Goal: Task Accomplishment & Management: Manage account settings

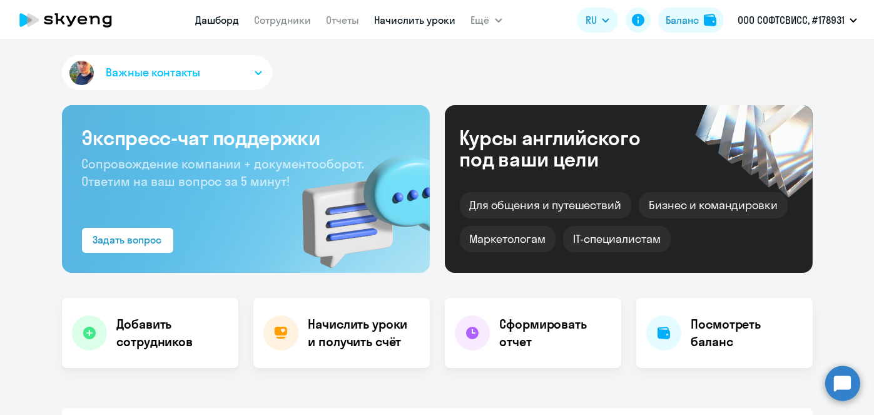
click at [424, 19] on link "Начислить уроки" at bounding box center [415, 20] width 81 height 13
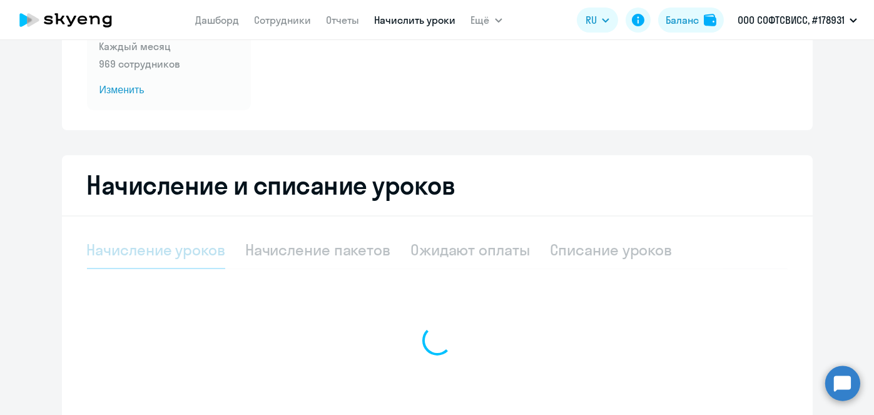
scroll to position [161, 0]
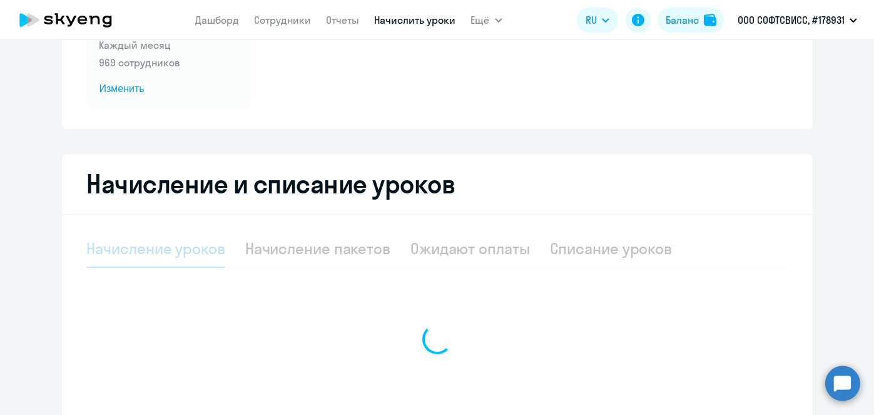
select select "10"
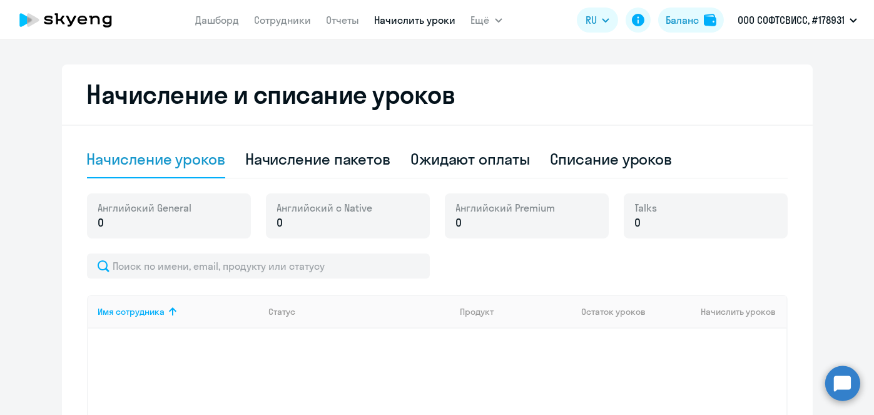
scroll to position [253, 0]
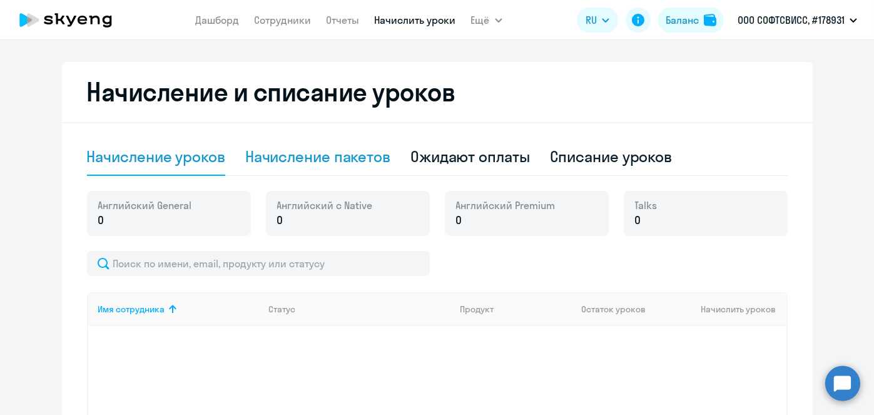
click at [357, 161] on div "Начисление пакетов" at bounding box center [317, 156] width 145 height 20
select select "10"
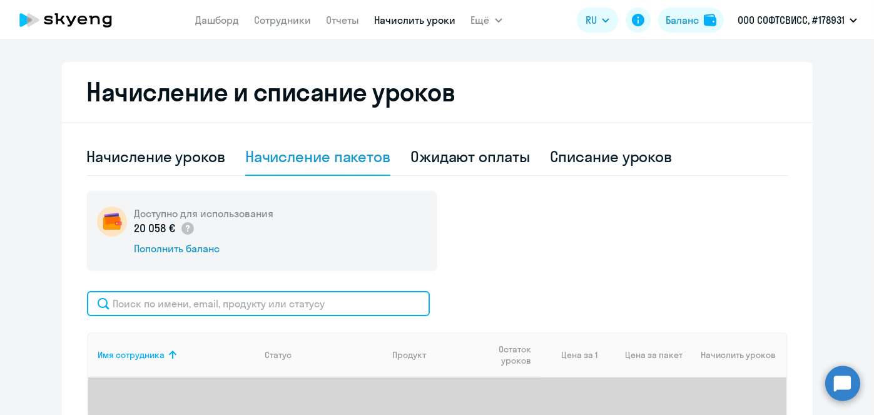
click at [358, 294] on input "text" at bounding box center [258, 303] width 343 height 25
paste input "Zubova"
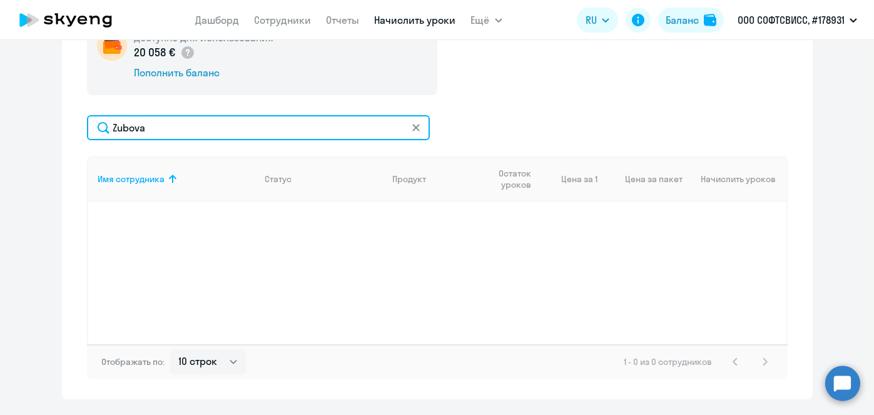
scroll to position [430, 0]
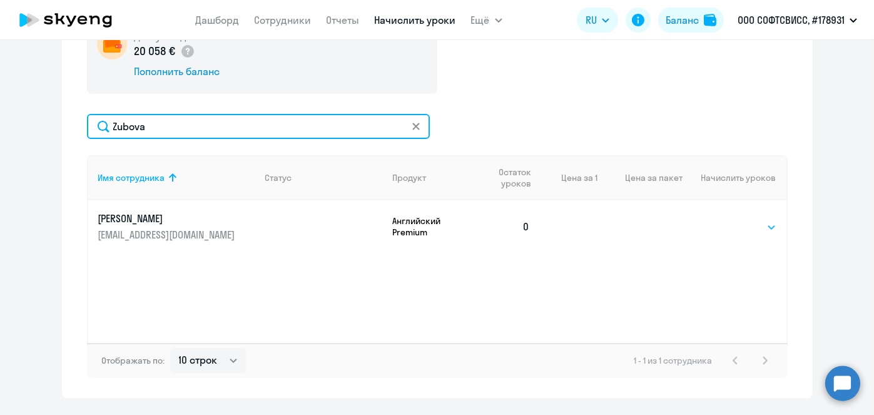
type input "Zubova"
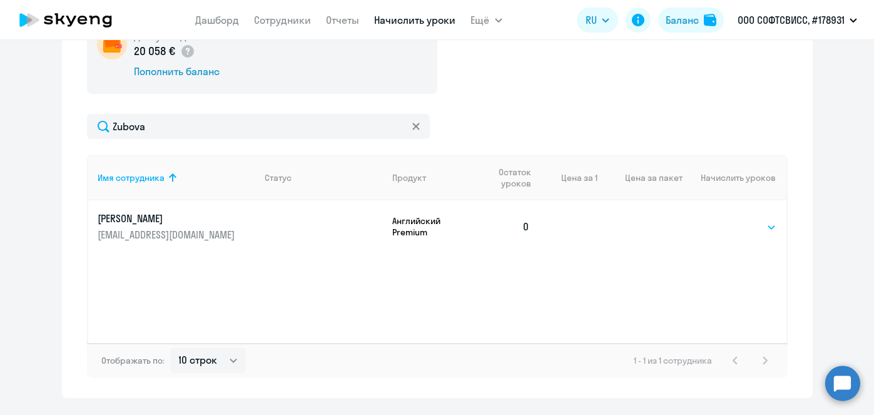
click at [761, 227] on select "Выбрать 8 16 32 64" at bounding box center [750, 227] width 51 height 15
select select "8"
click at [725, 220] on select "Выбрать 8 16 32 64" at bounding box center [750, 227] width 51 height 15
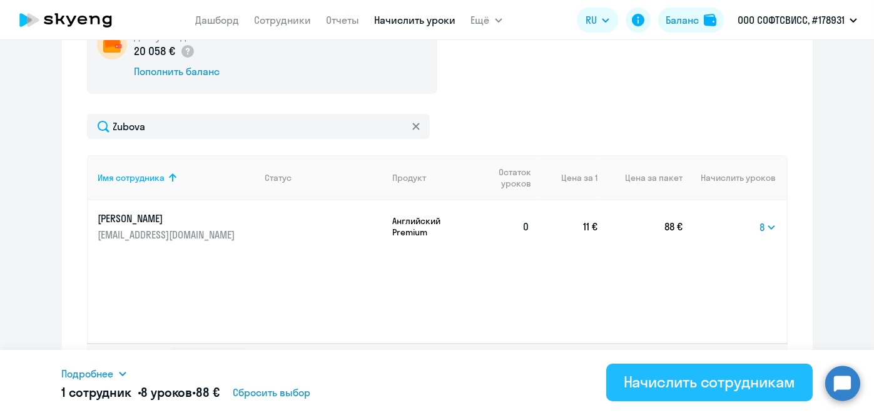
click at [748, 382] on div "Начислить сотрудникам" at bounding box center [709, 382] width 171 height 20
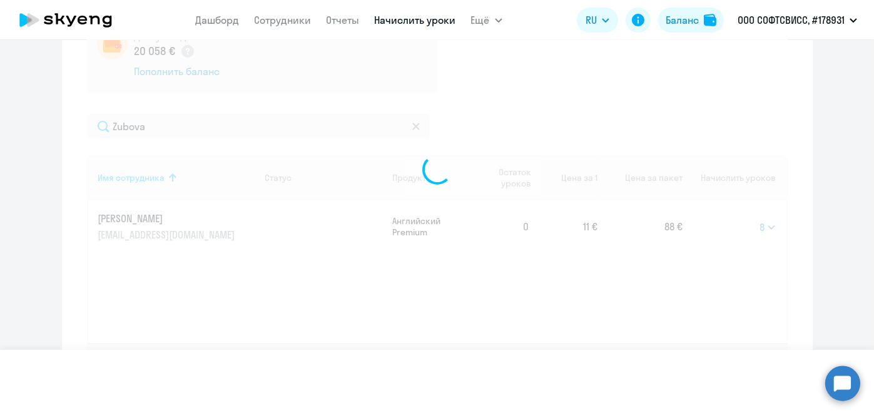
select select
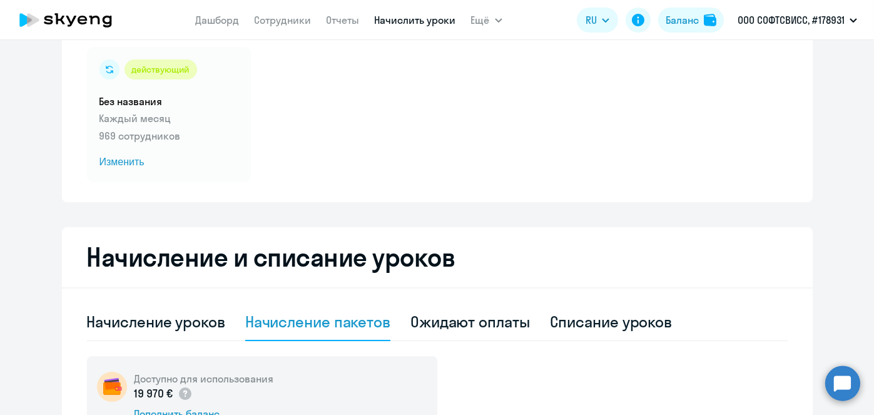
scroll to position [89, 0]
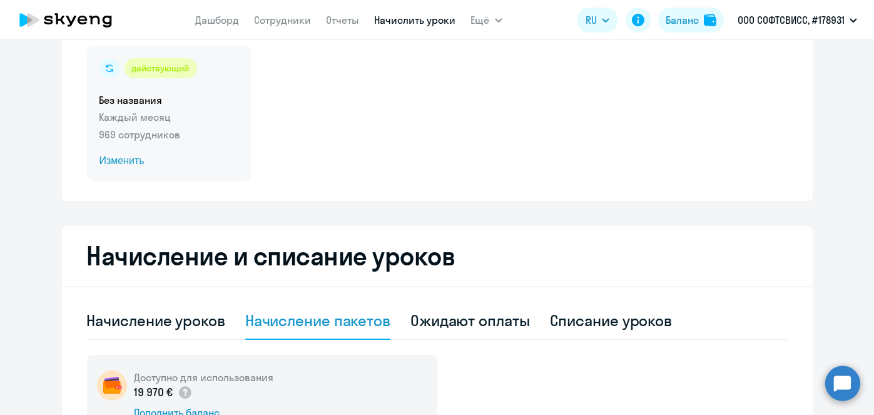
click at [135, 163] on span "Изменить" at bounding box center [168, 160] width 139 height 15
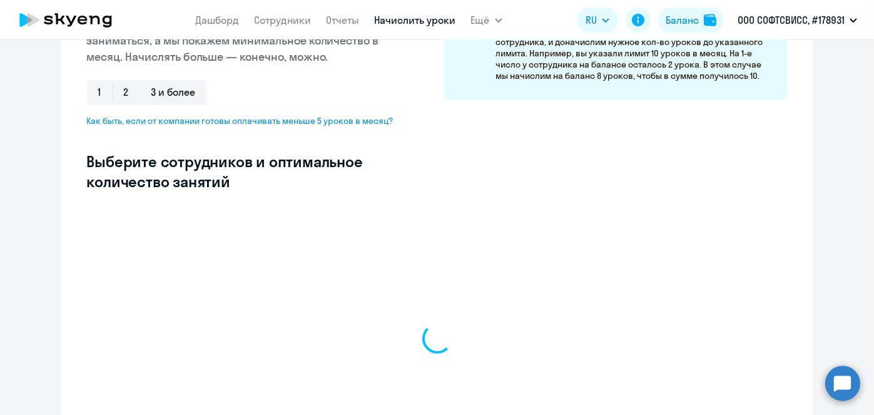
scroll to position [291, 0]
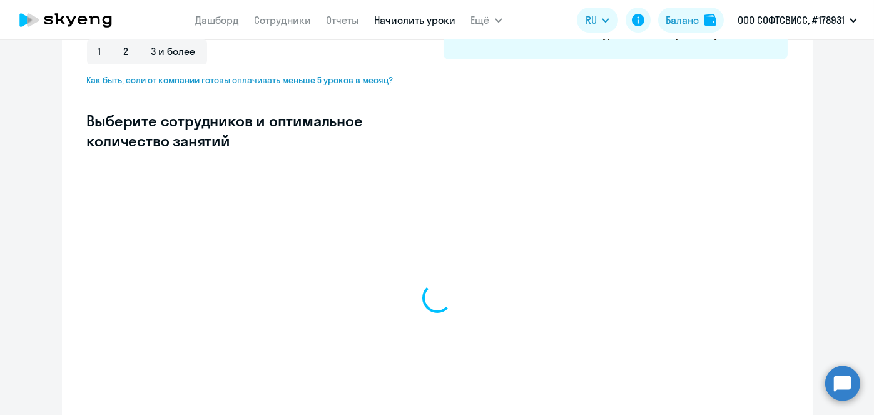
select select "10"
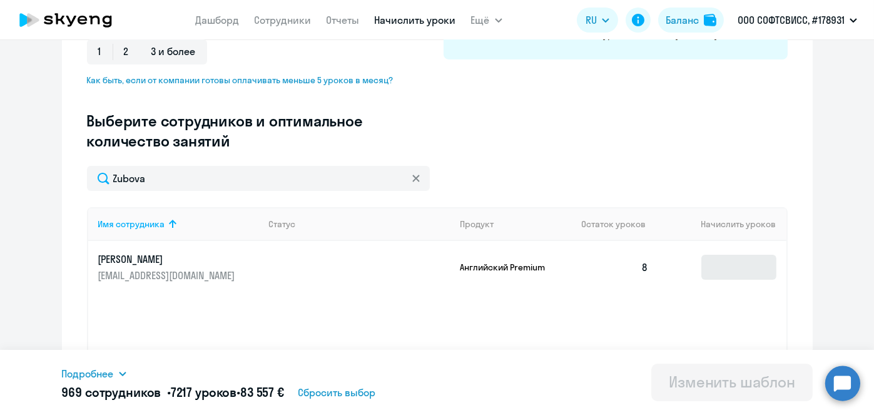
type input "Zubova"
click at [734, 279] on input at bounding box center [738, 267] width 75 height 25
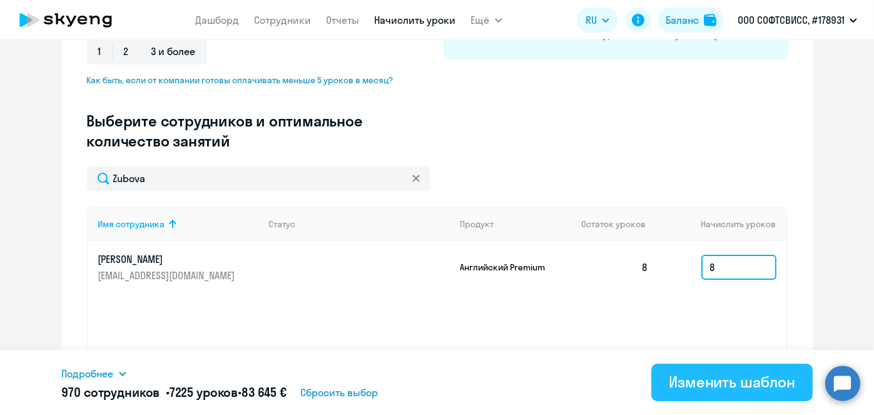
type input "8"
click at [712, 387] on div "Изменить шаблон" at bounding box center [732, 382] width 126 height 20
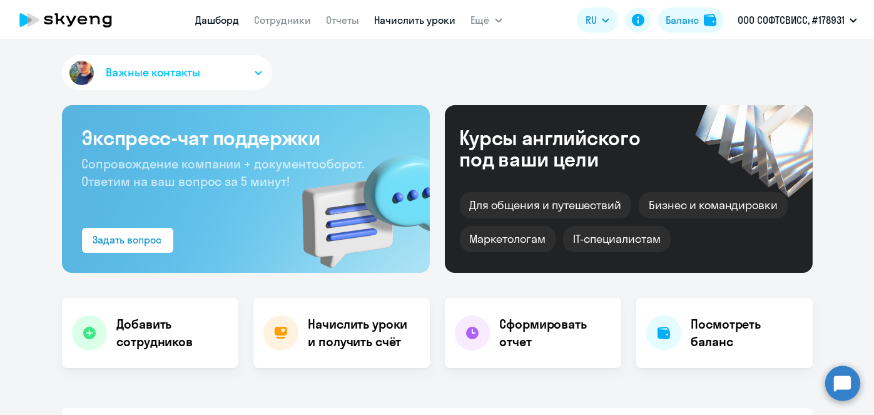
click at [419, 22] on link "Начислить уроки" at bounding box center [415, 20] width 81 height 13
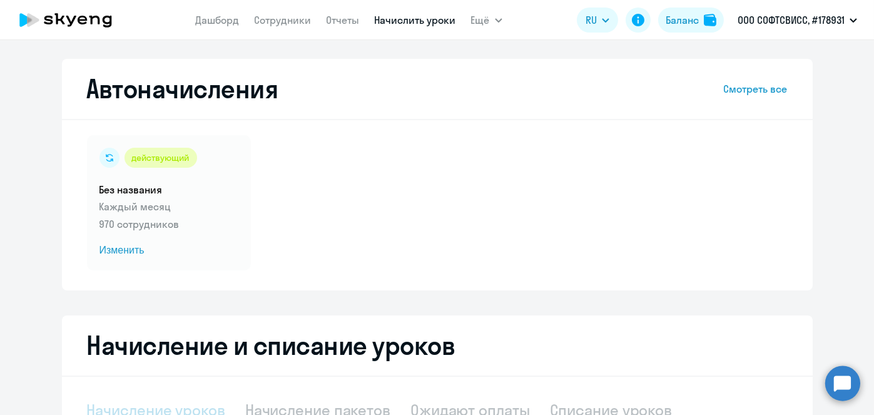
select select "10"
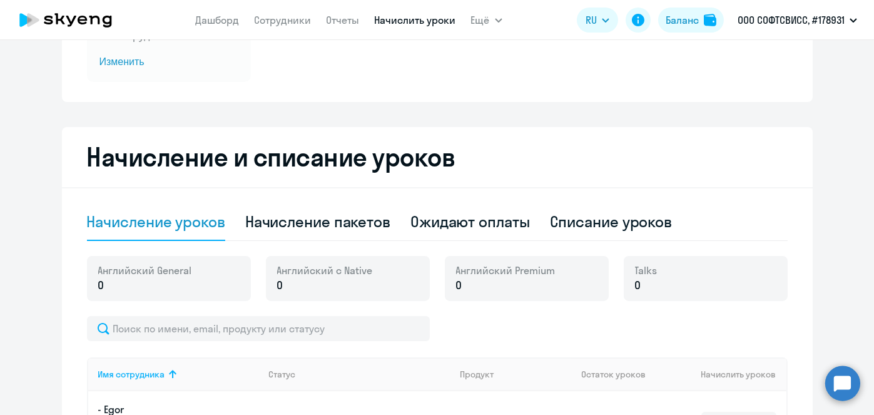
scroll to position [225, 0]
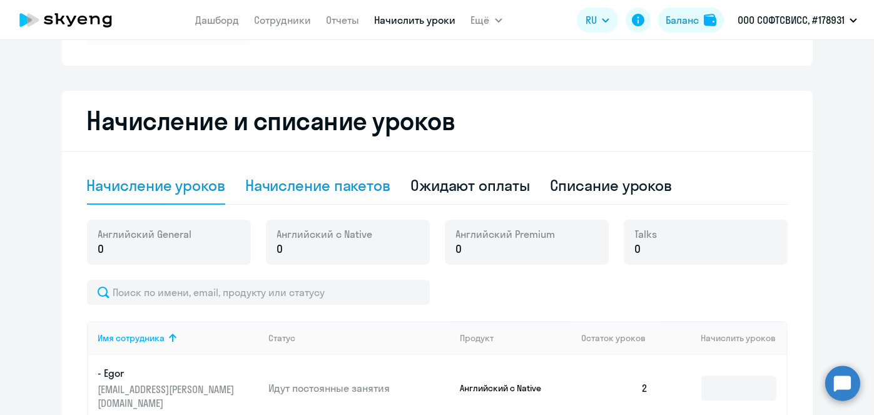
click at [338, 194] on div "Начисление пакетов" at bounding box center [317, 185] width 145 height 20
select select "10"
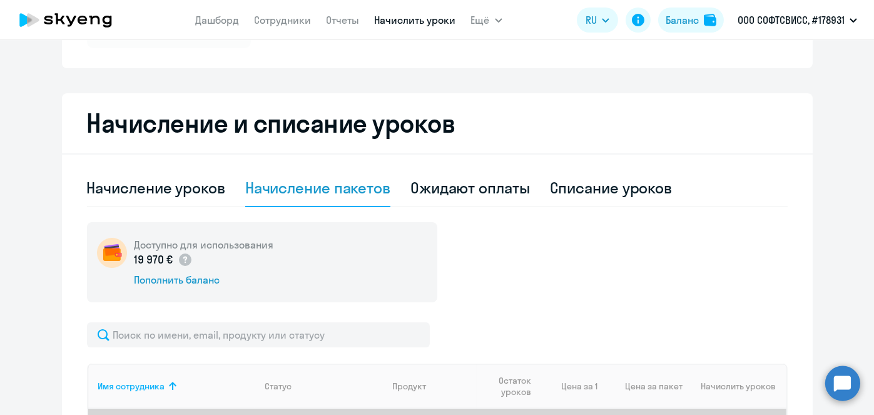
scroll to position [393, 0]
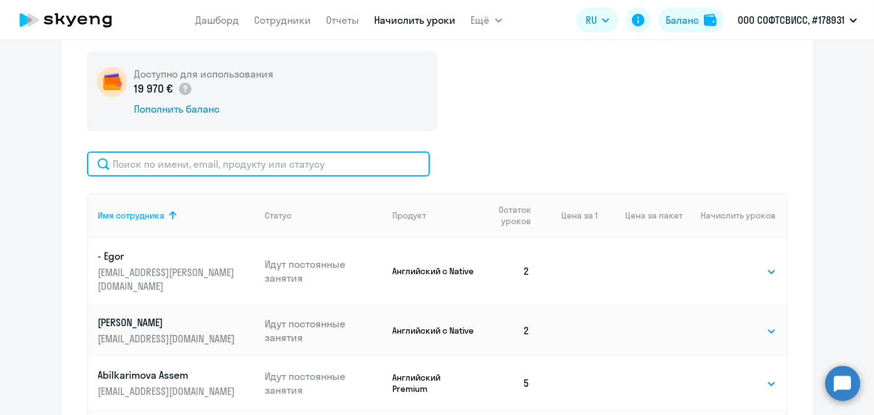
click at [315, 167] on input "text" at bounding box center [258, 163] width 343 height 25
paste input "[PERSON_NAME]"
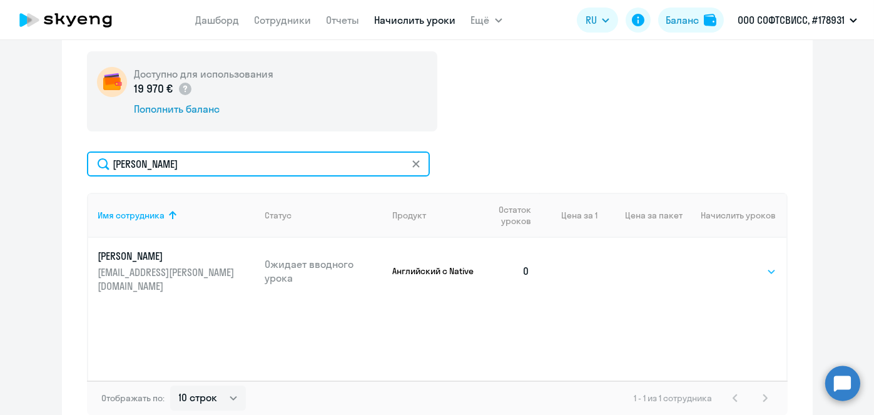
type input "[PERSON_NAME]"
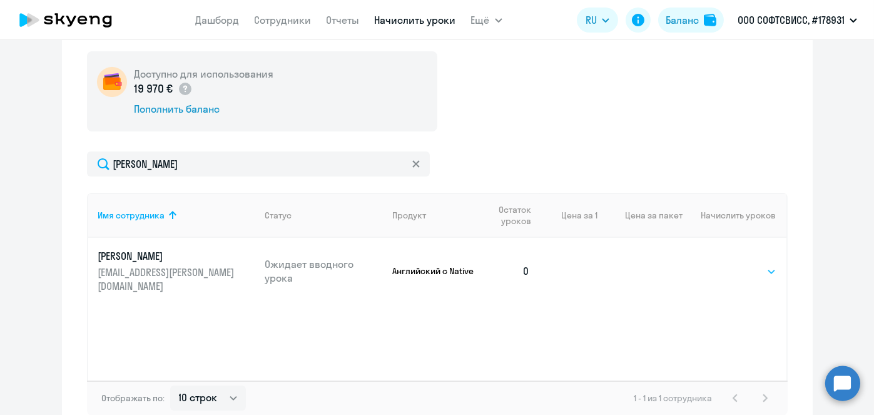
click at [760, 264] on select "Выбрать 1 4 5 9 10 13" at bounding box center [750, 271] width 51 height 15
select select "4"
click at [725, 264] on select "Выбрать 1 4 5 9 10 13" at bounding box center [750, 271] width 51 height 15
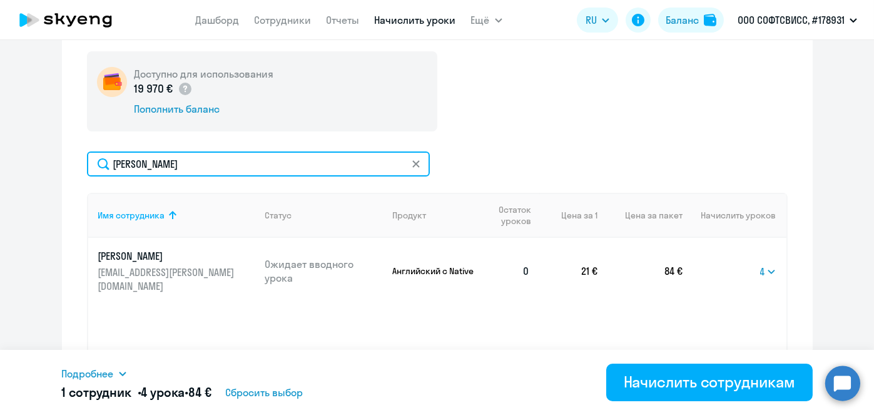
click at [305, 159] on input "[PERSON_NAME]" at bounding box center [258, 163] width 343 height 25
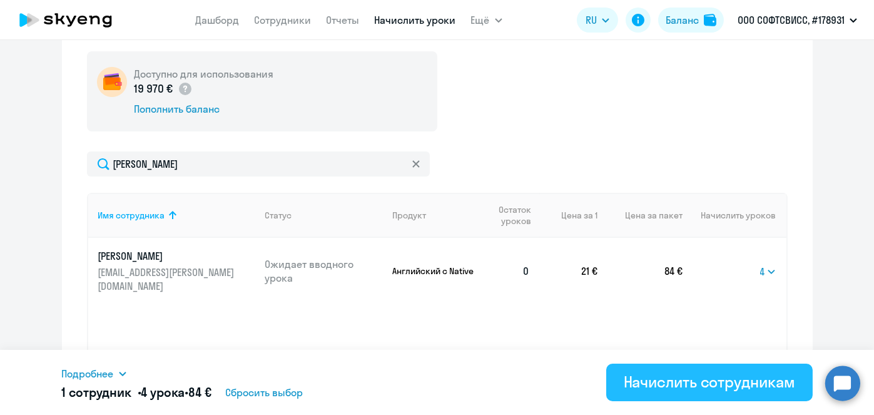
click at [685, 379] on div "Начислить сотрудникам" at bounding box center [709, 382] width 171 height 20
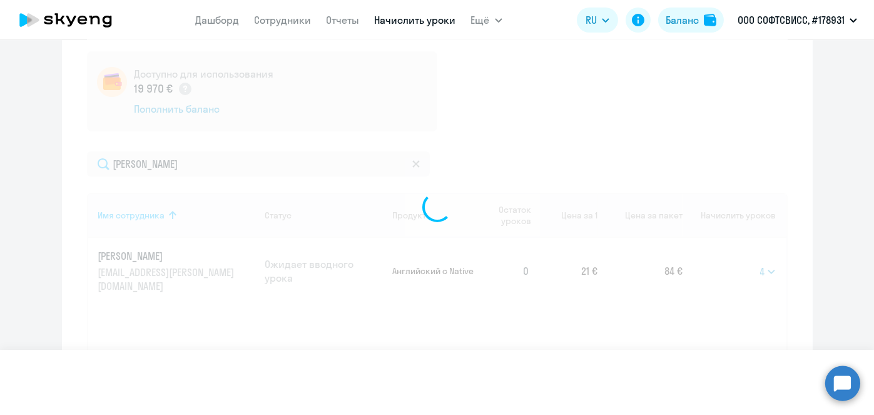
select select
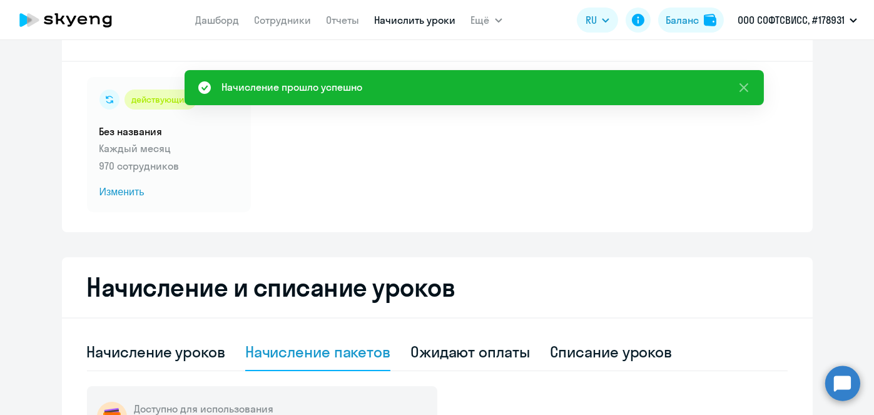
scroll to position [58, 0]
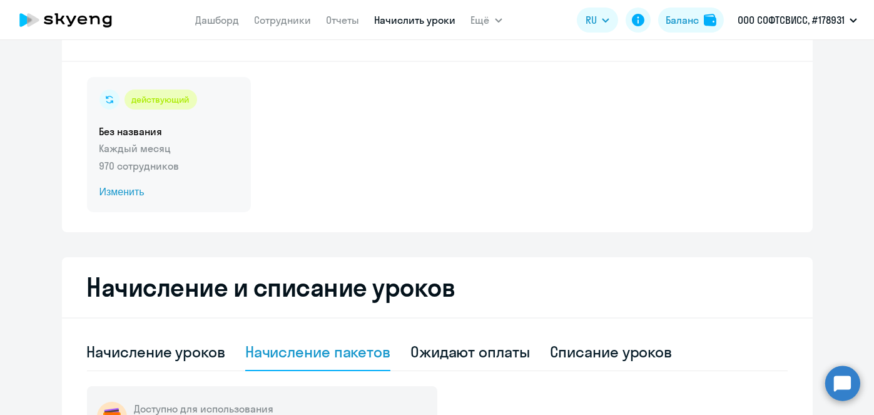
click at [117, 193] on span "Изменить" at bounding box center [168, 192] width 139 height 15
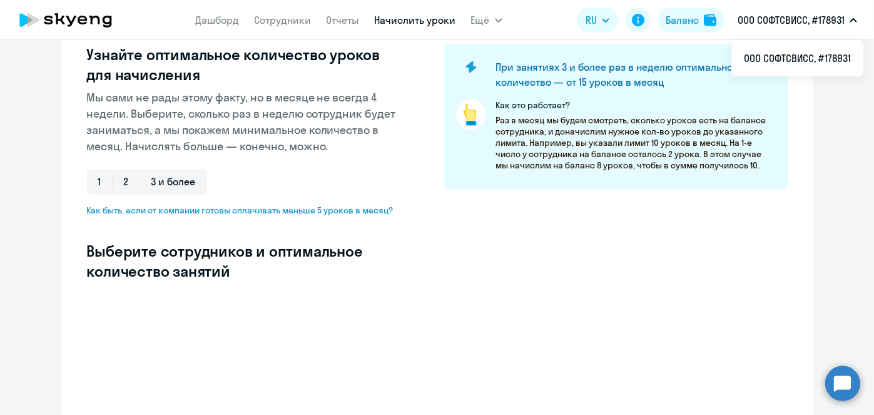
scroll to position [168, 0]
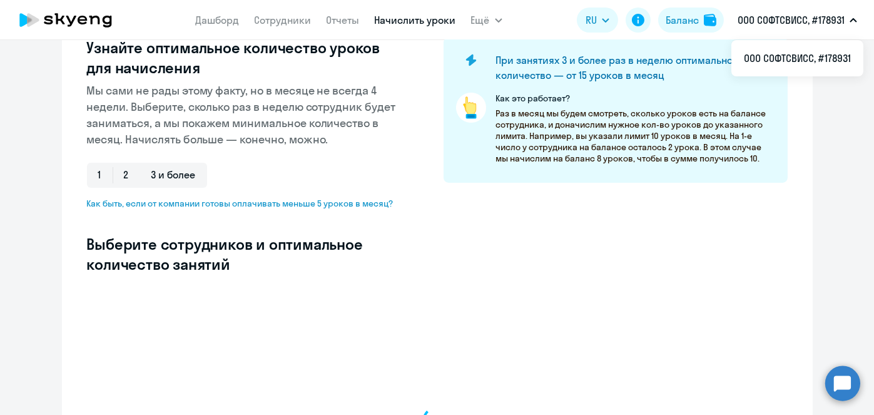
select select "10"
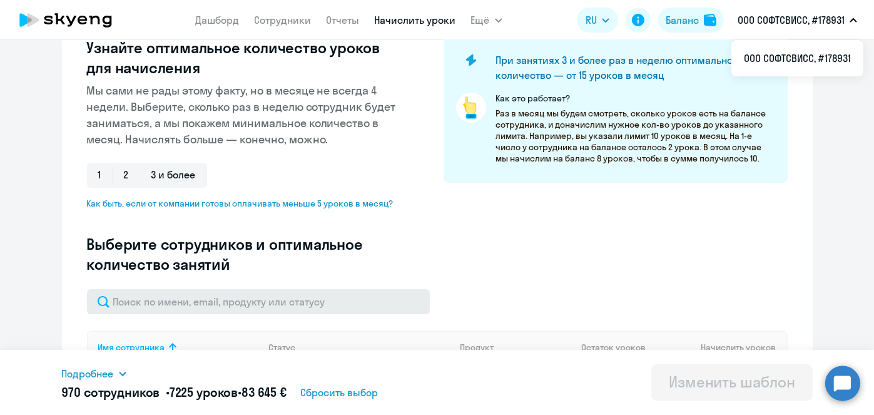
scroll to position [260, 0]
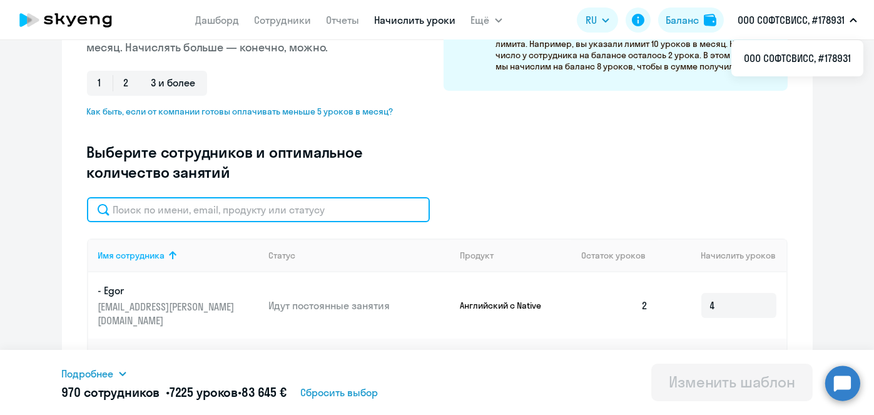
click at [315, 210] on input "text" at bounding box center [258, 209] width 343 height 25
paste input "[PERSON_NAME]"
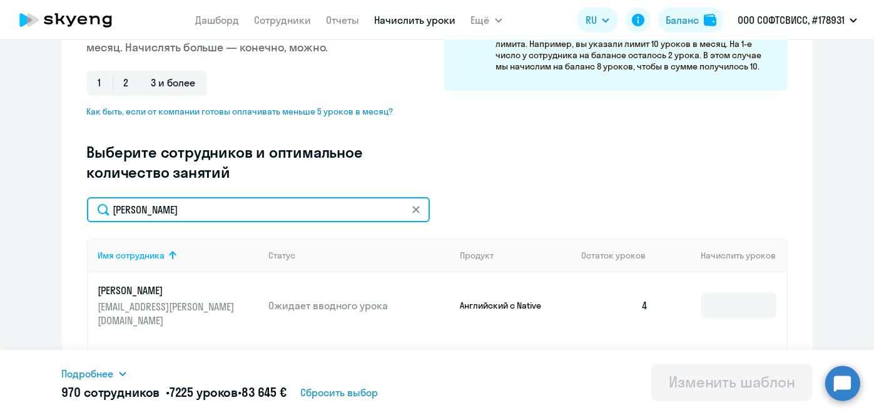
type input "[PERSON_NAME]"
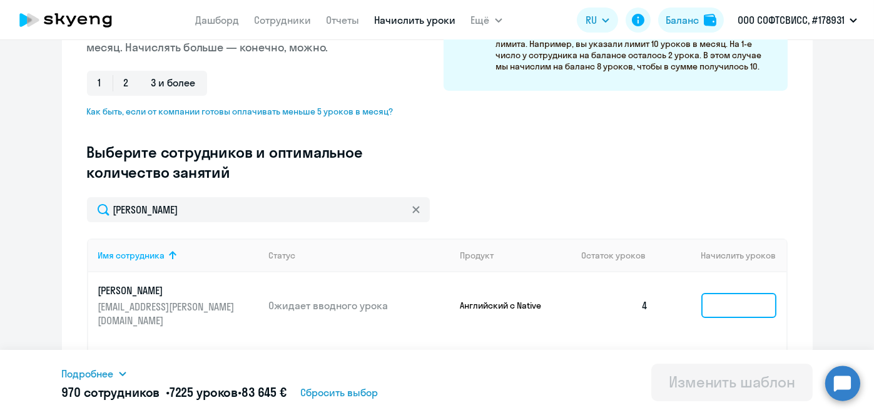
click at [732, 297] on input at bounding box center [738, 305] width 75 height 25
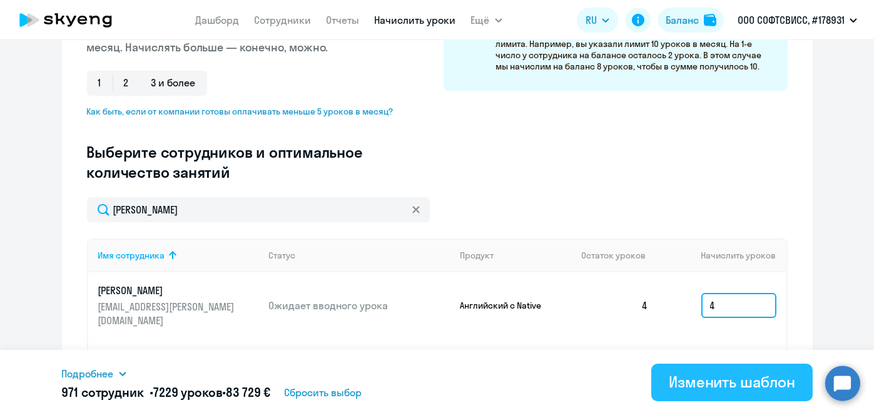
type input "4"
click at [727, 379] on div "Изменить шаблон" at bounding box center [732, 382] width 126 height 20
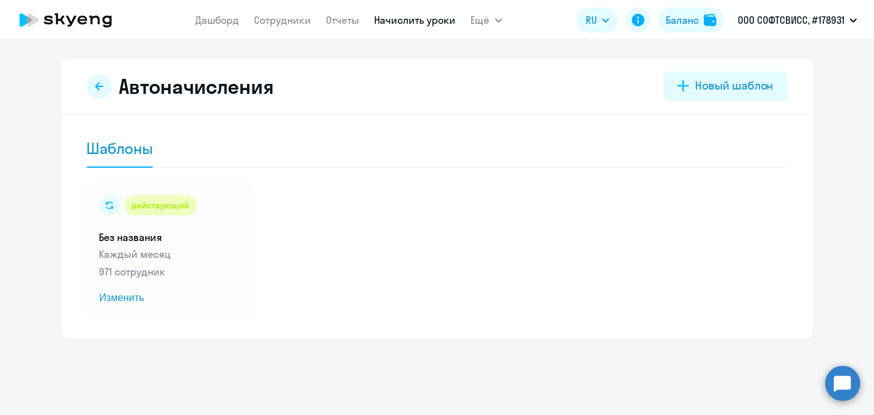
click at [414, 24] on link "Начислить уроки" at bounding box center [415, 20] width 81 height 13
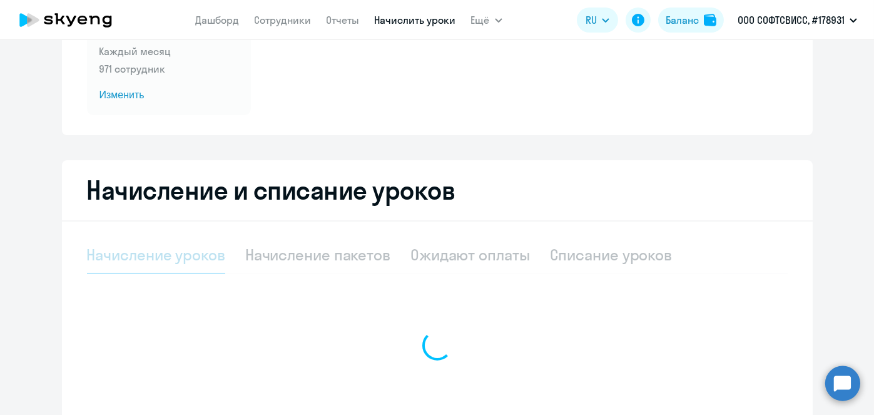
scroll to position [156, 0]
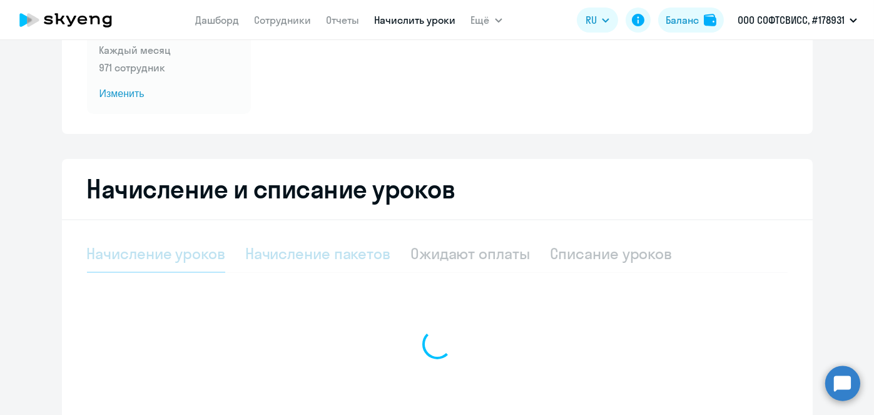
select select "10"
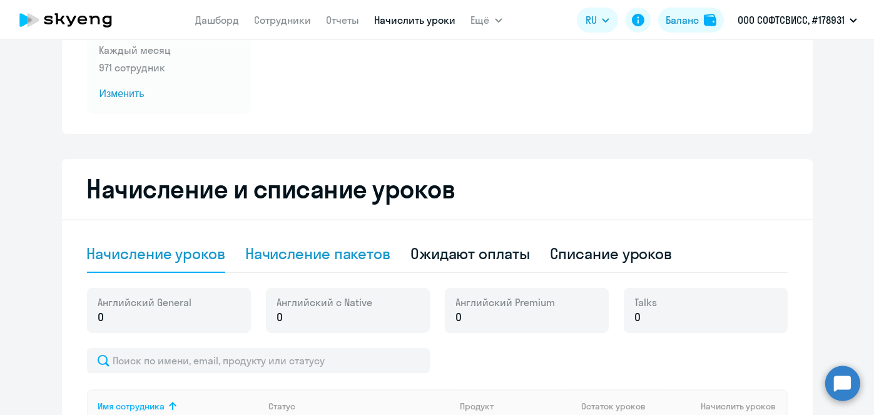
click at [335, 246] on div "Начисление пакетов" at bounding box center [317, 253] width 145 height 20
select select "10"
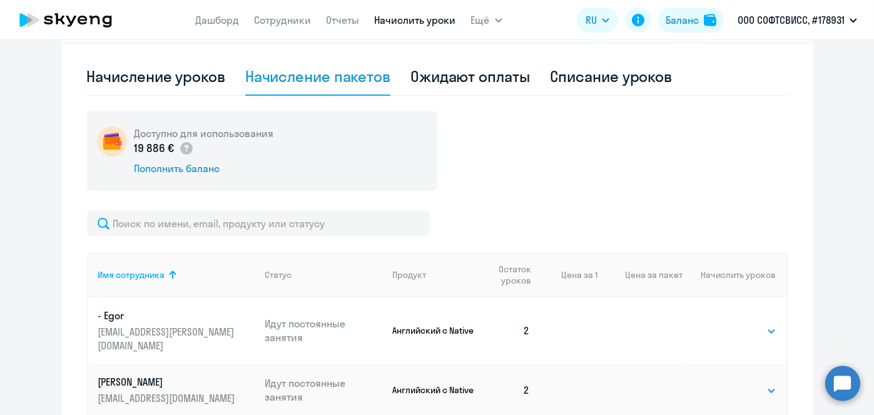
scroll to position [332, 0]
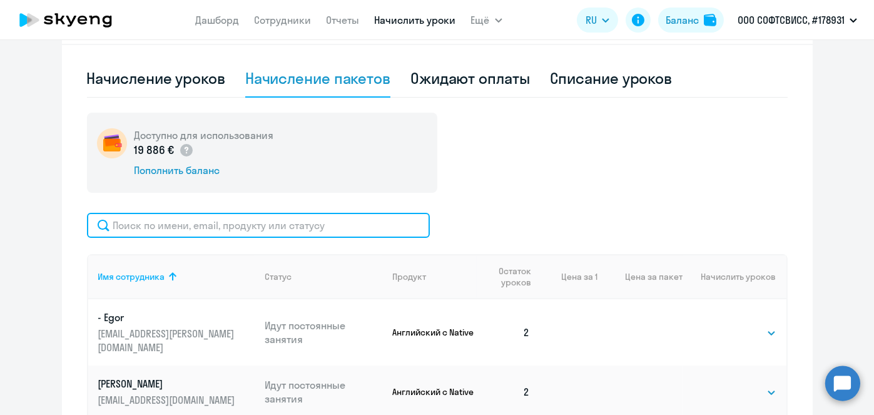
click at [363, 226] on input "text" at bounding box center [258, 225] width 343 height 25
paste input "Haikevich"
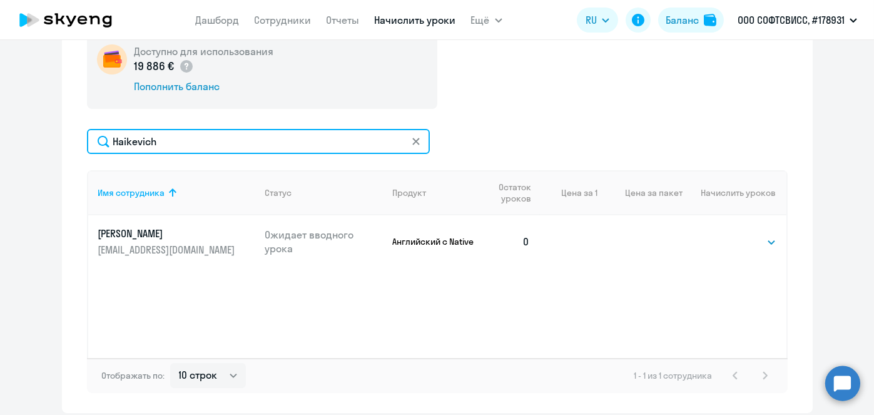
scroll to position [416, 0]
type input "Haikevich"
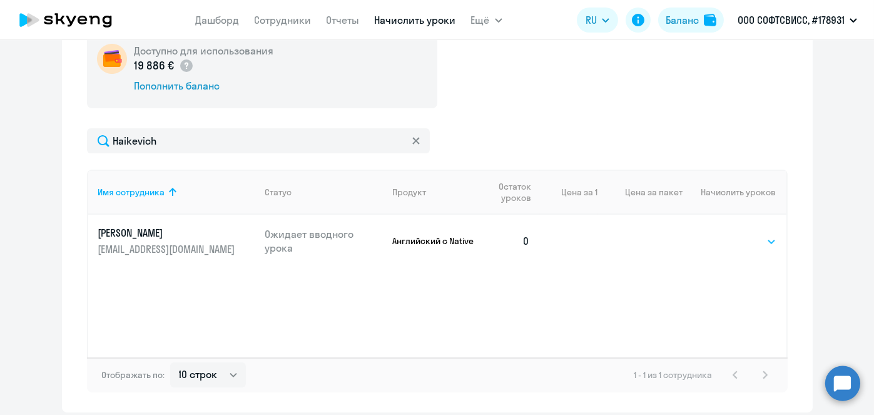
click at [743, 242] on select "Выбрать 1 4 5 9 10 13" at bounding box center [750, 241] width 51 height 15
select select "4"
click at [725, 234] on select "Выбрать 1 4 5 9 10 13" at bounding box center [750, 241] width 51 height 15
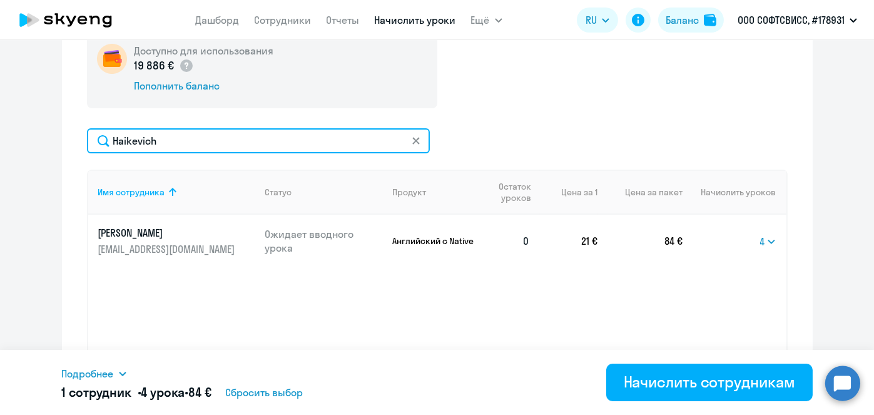
drag, startPoint x: 399, startPoint y: 144, endPoint x: 243, endPoint y: -54, distance: 252.2
click at [243, 0] on html "[PERSON_NAME] Отчеты Начислить уроки Ещё Дашборд Сотрудники Отчеты Начислить ур…" at bounding box center [437, 207] width 874 height 415
click at [130, 140] on input "Haikevich" at bounding box center [258, 140] width 343 height 25
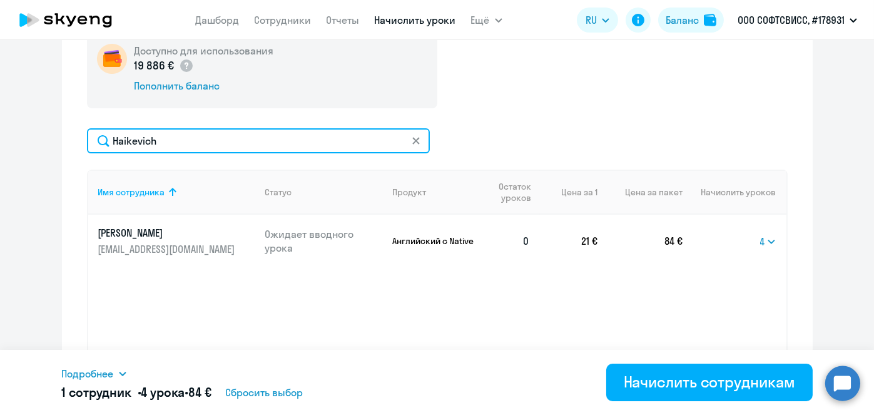
click at [130, 140] on input "Haikevich" at bounding box center [258, 140] width 343 height 25
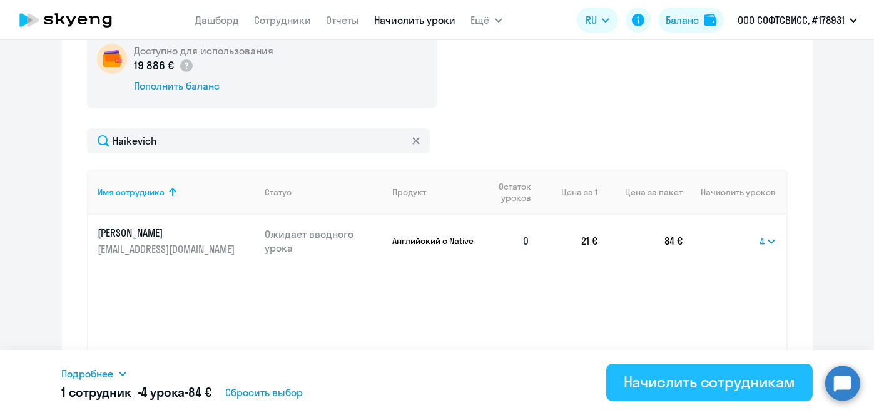
click at [654, 377] on div "Начислить сотрудникам" at bounding box center [709, 382] width 171 height 20
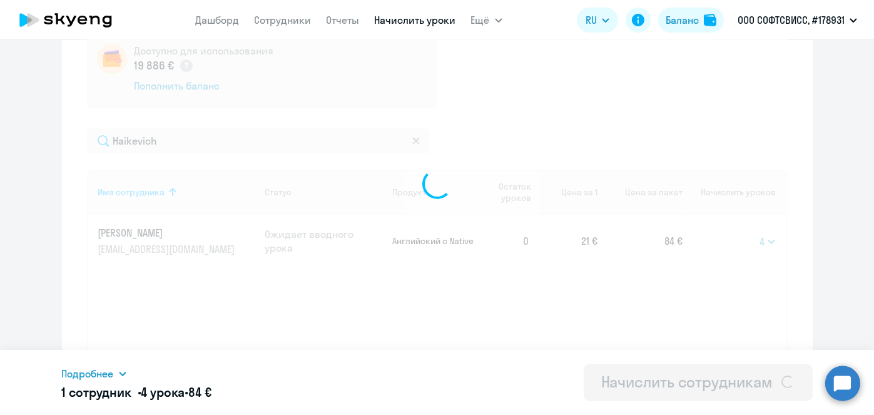
select select
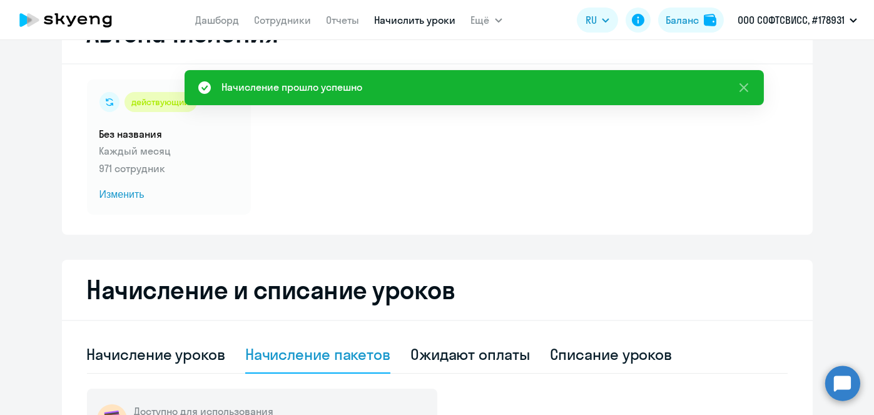
scroll to position [54, 0]
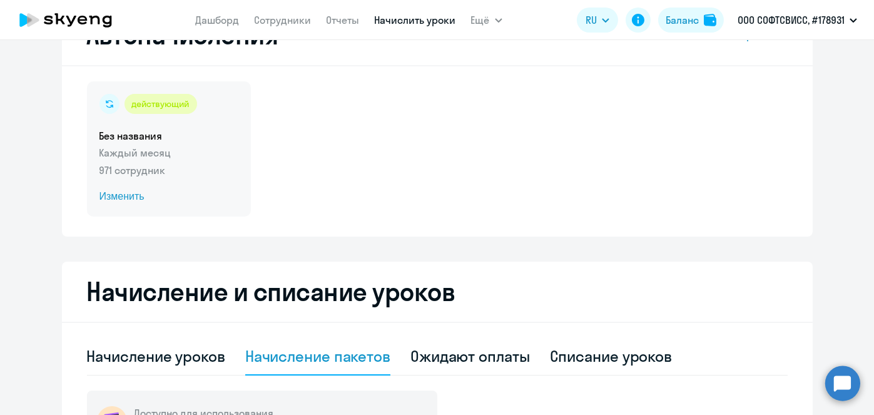
click at [120, 200] on span "Изменить" at bounding box center [168, 196] width 139 height 15
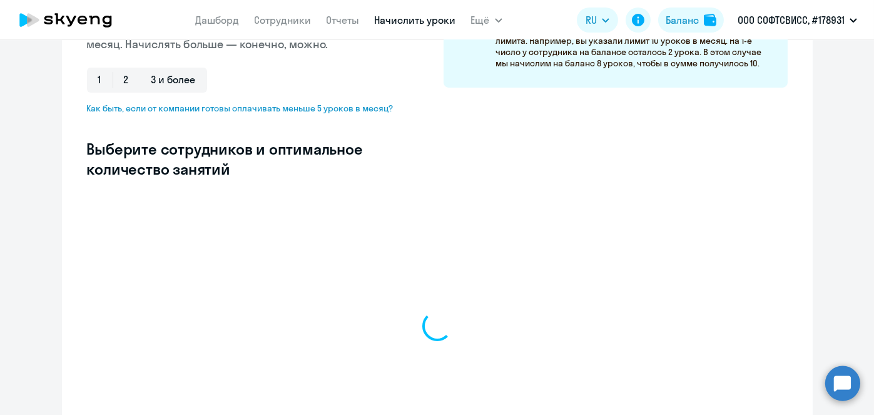
scroll to position [270, 0]
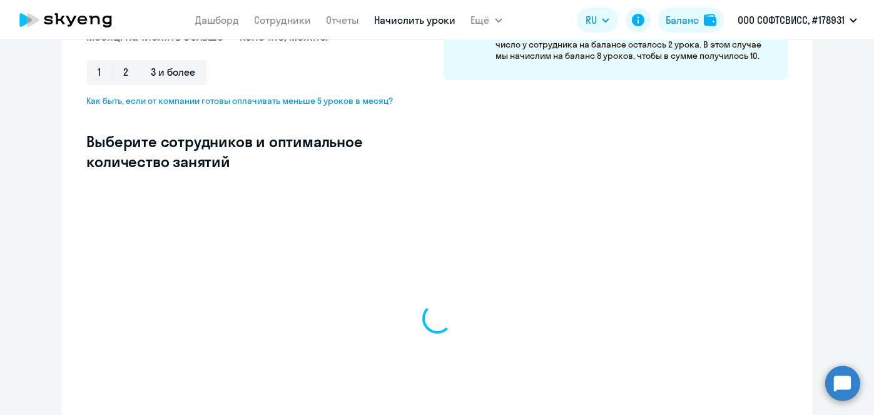
select select "10"
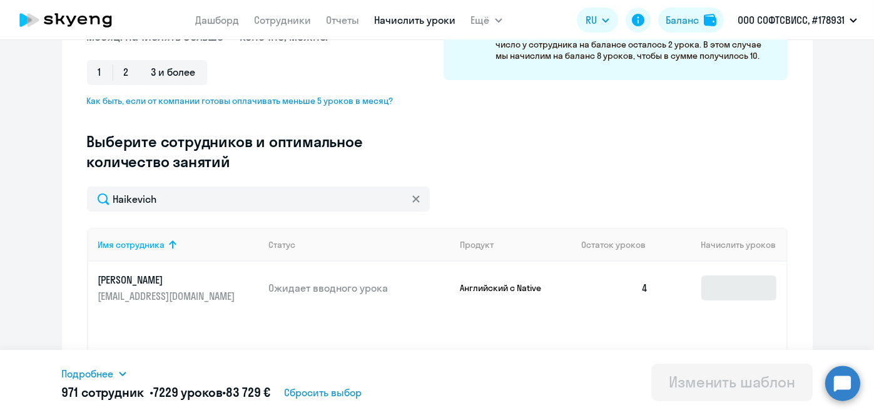
type input "Haikevich"
click at [753, 292] on input at bounding box center [738, 287] width 75 height 25
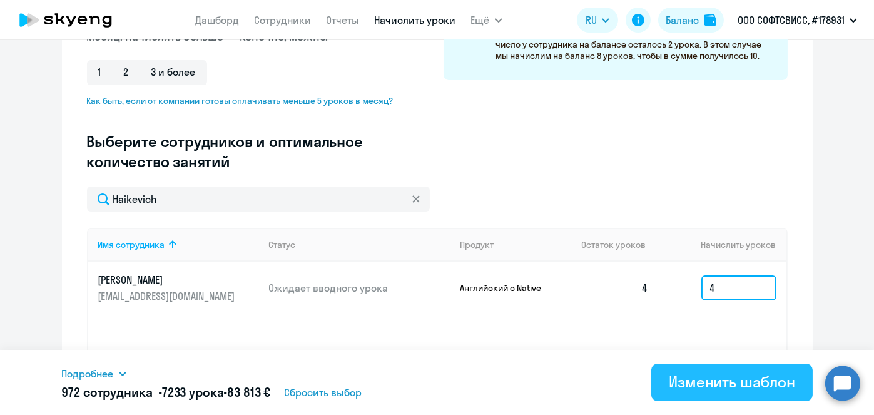
type input "4"
click at [731, 392] on button "Изменить шаблон" at bounding box center [731, 382] width 161 height 38
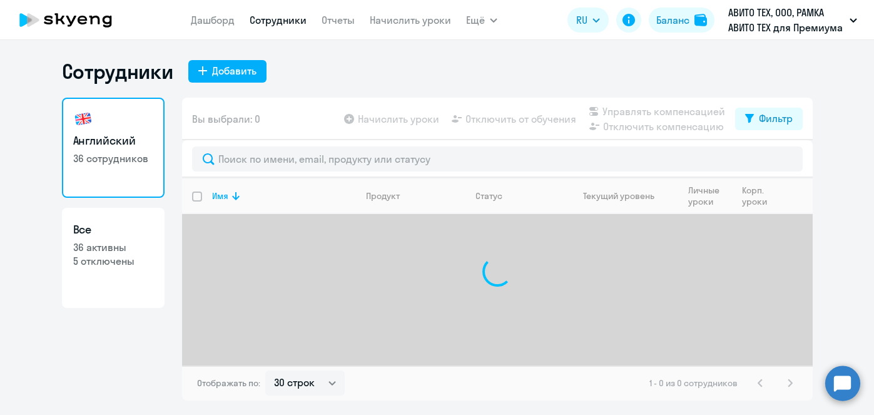
select select "30"
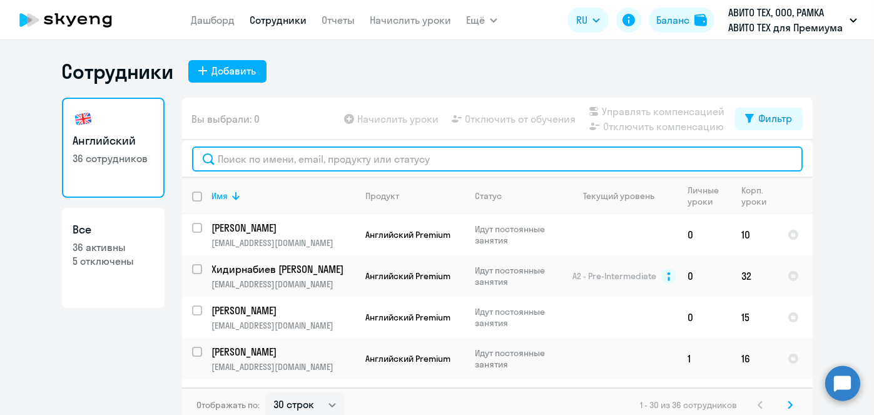
click at [375, 159] on input "text" at bounding box center [497, 158] width 611 height 25
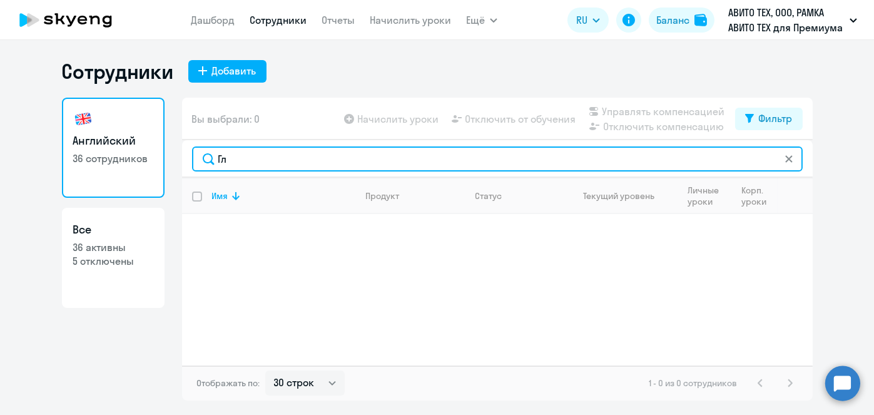
type input "Г"
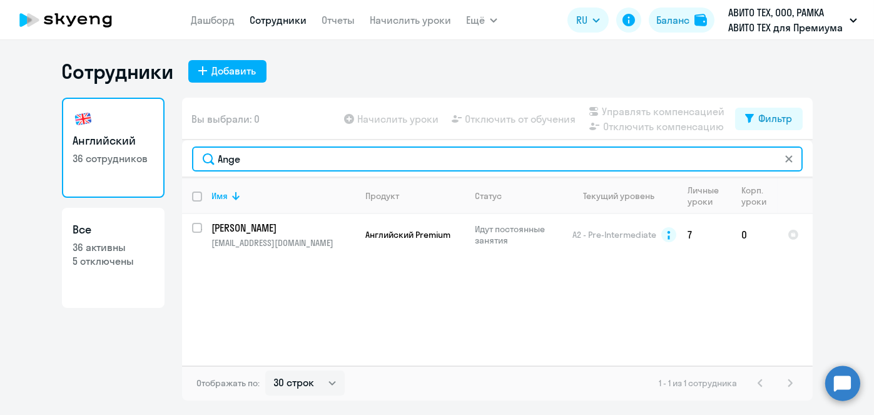
type input "Ange"
